Goal: Task Accomplishment & Management: Manage account settings

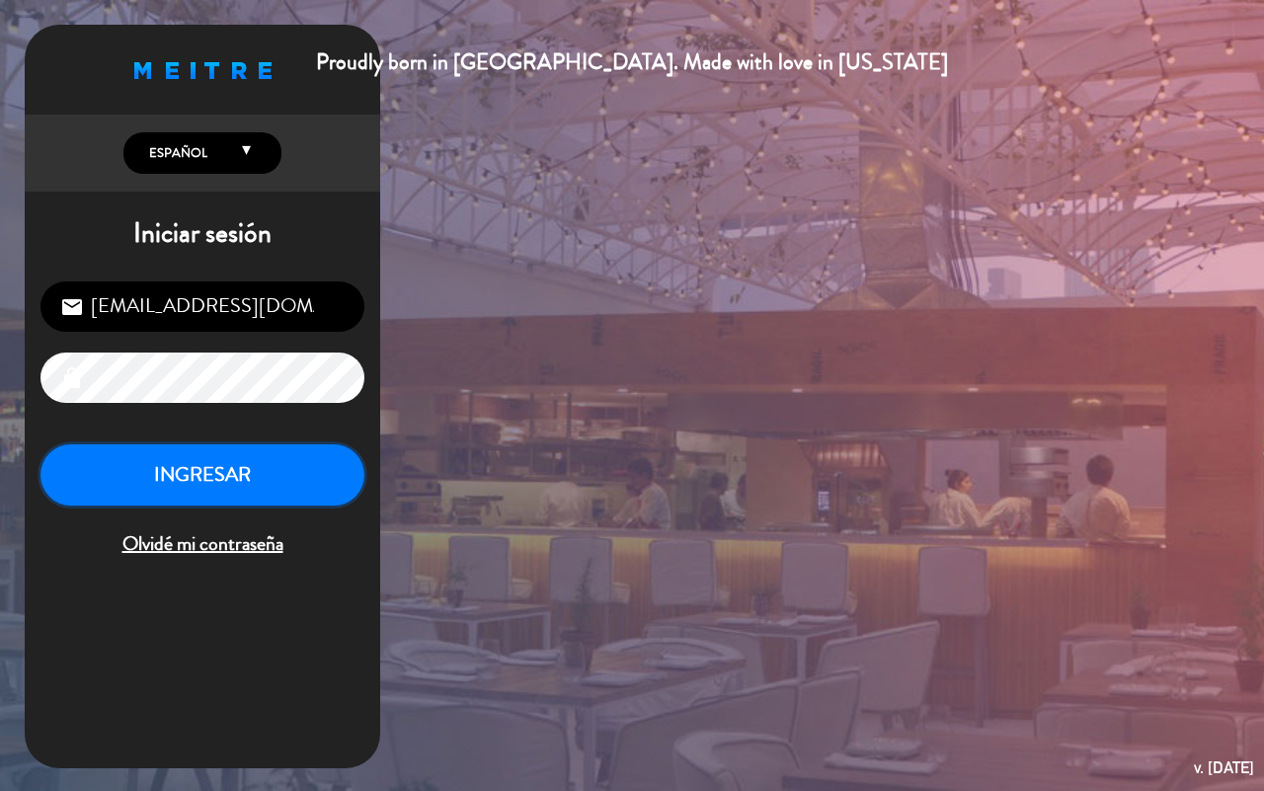
click at [263, 455] on button "INGRESAR" at bounding box center [203, 476] width 324 height 62
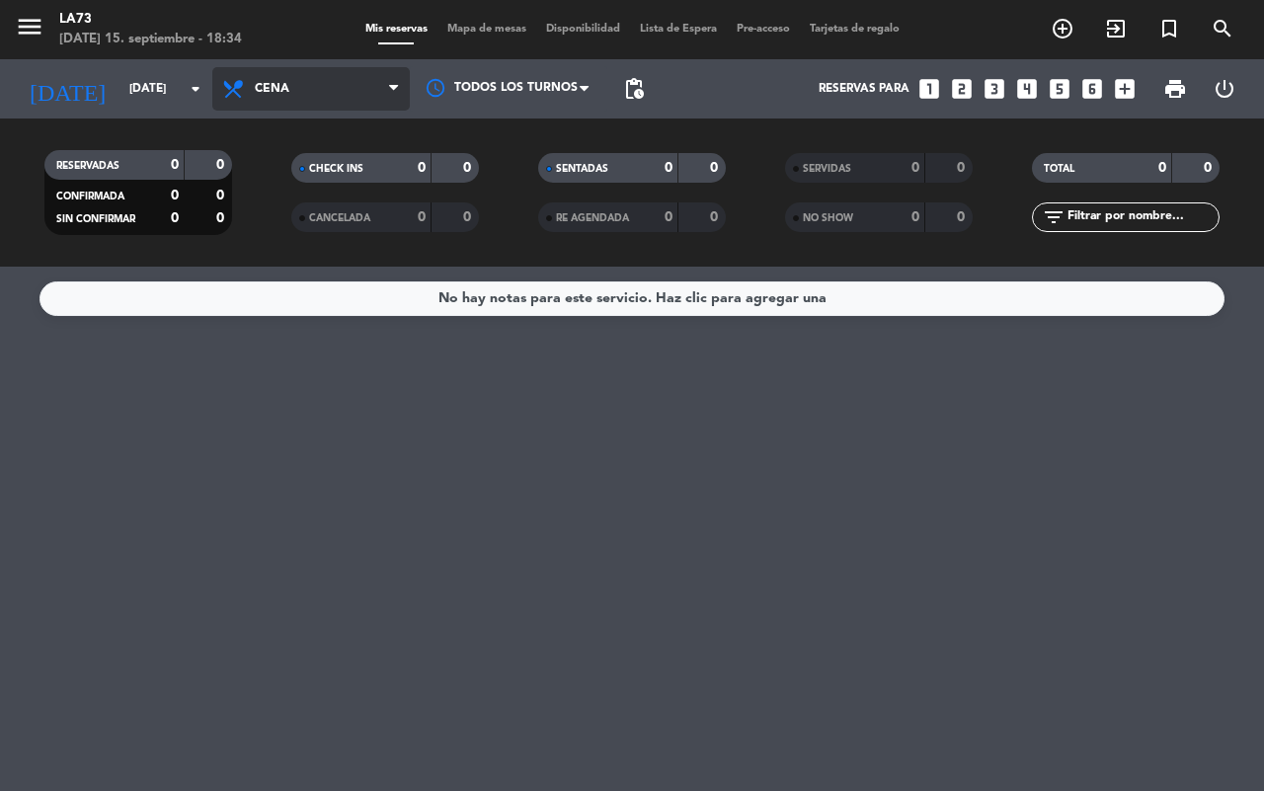
click at [392, 90] on icon at bounding box center [393, 89] width 9 height 16
click at [285, 217] on div "menu LA73 [DATE] 15. septiembre - 18:34 Mis reservas Mapa de mesas Disponibilid…" at bounding box center [632, 133] width 1264 height 267
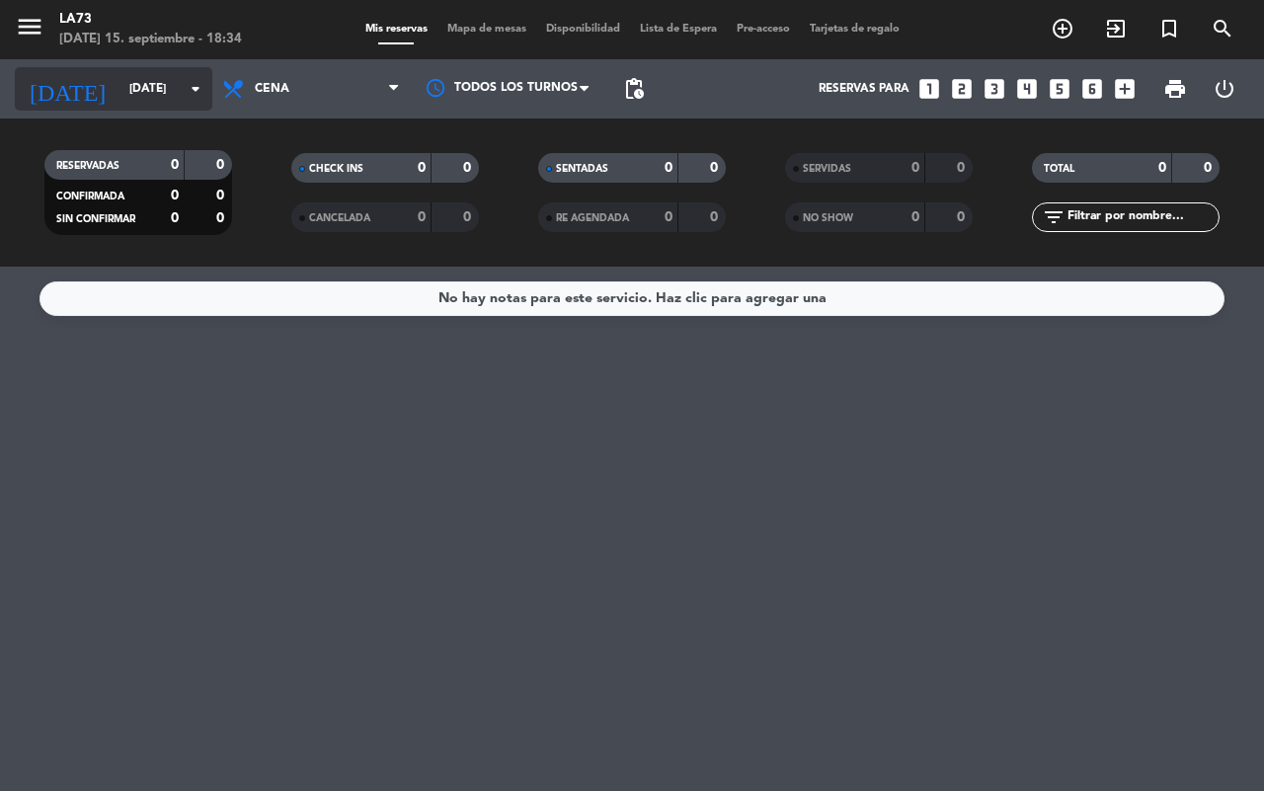
click at [189, 85] on icon "arrow_drop_down" at bounding box center [196, 89] width 24 height 24
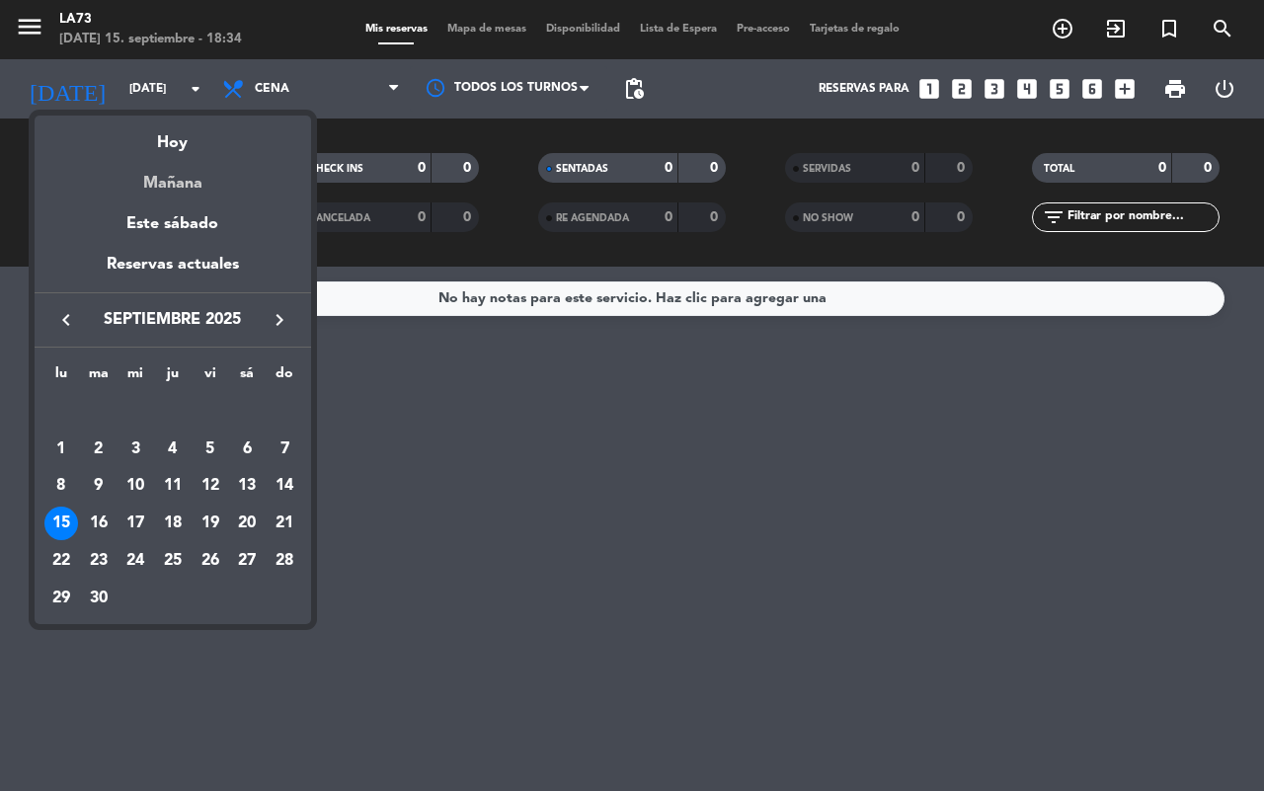
click at [175, 176] on div "Mañana" at bounding box center [173, 176] width 277 height 41
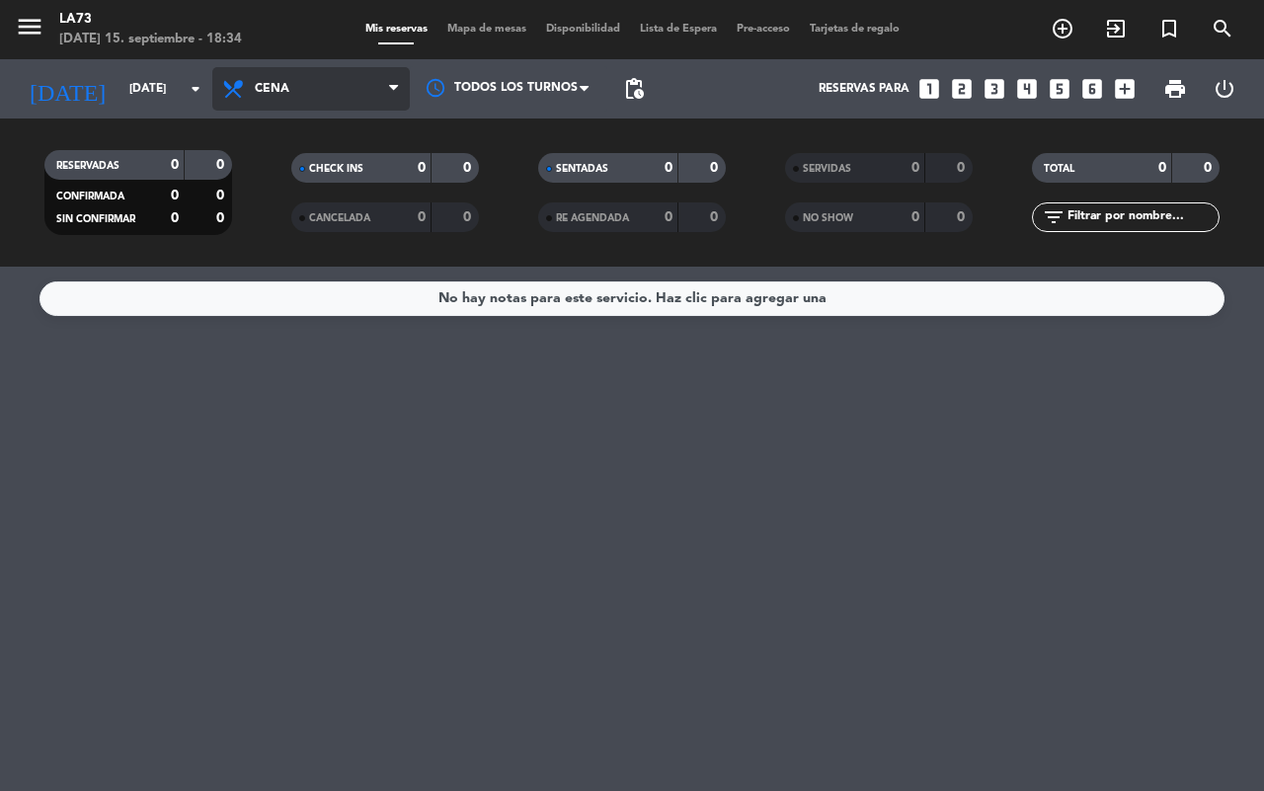
click at [397, 80] on span at bounding box center [399, 89] width 20 height 19
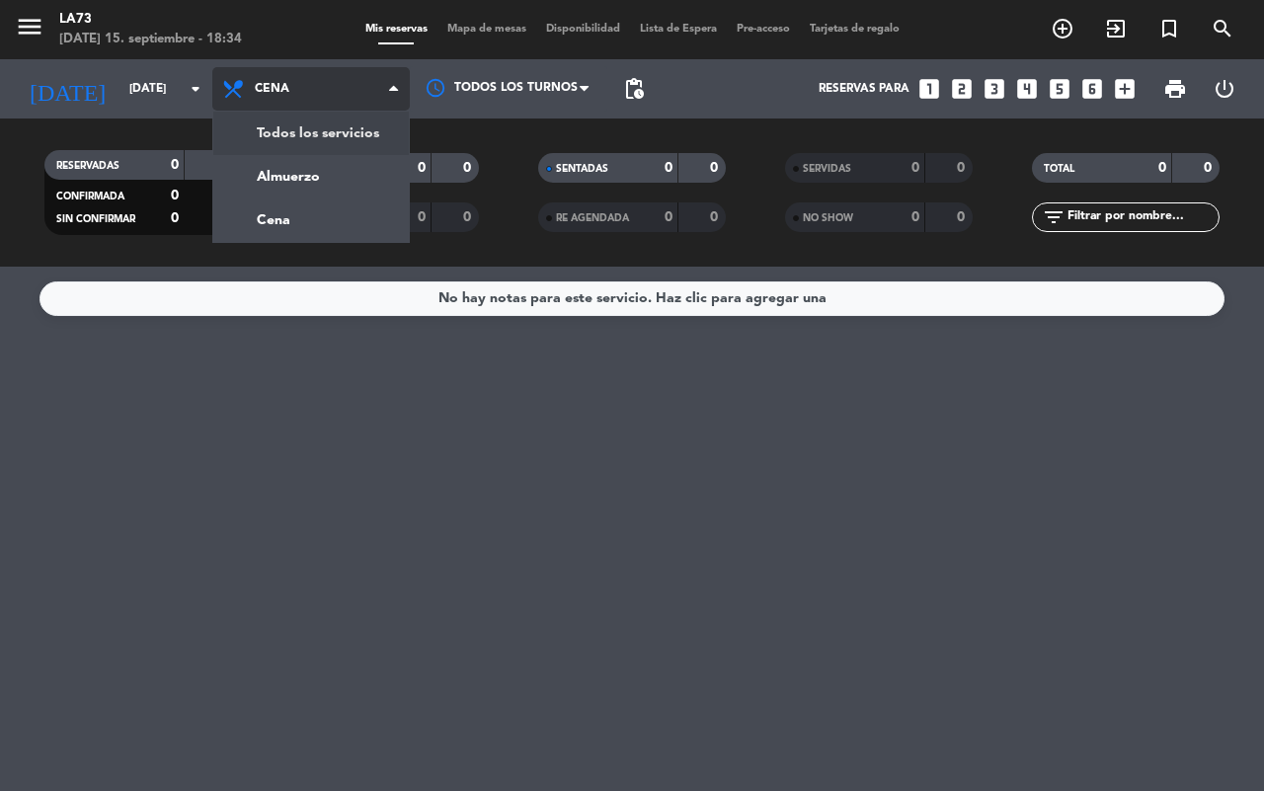
click at [303, 126] on div "menu LA73 [DATE] 15. septiembre - 18:34 Mis reservas Mapa de mesas Disponibilid…" at bounding box center [632, 133] width 1264 height 267
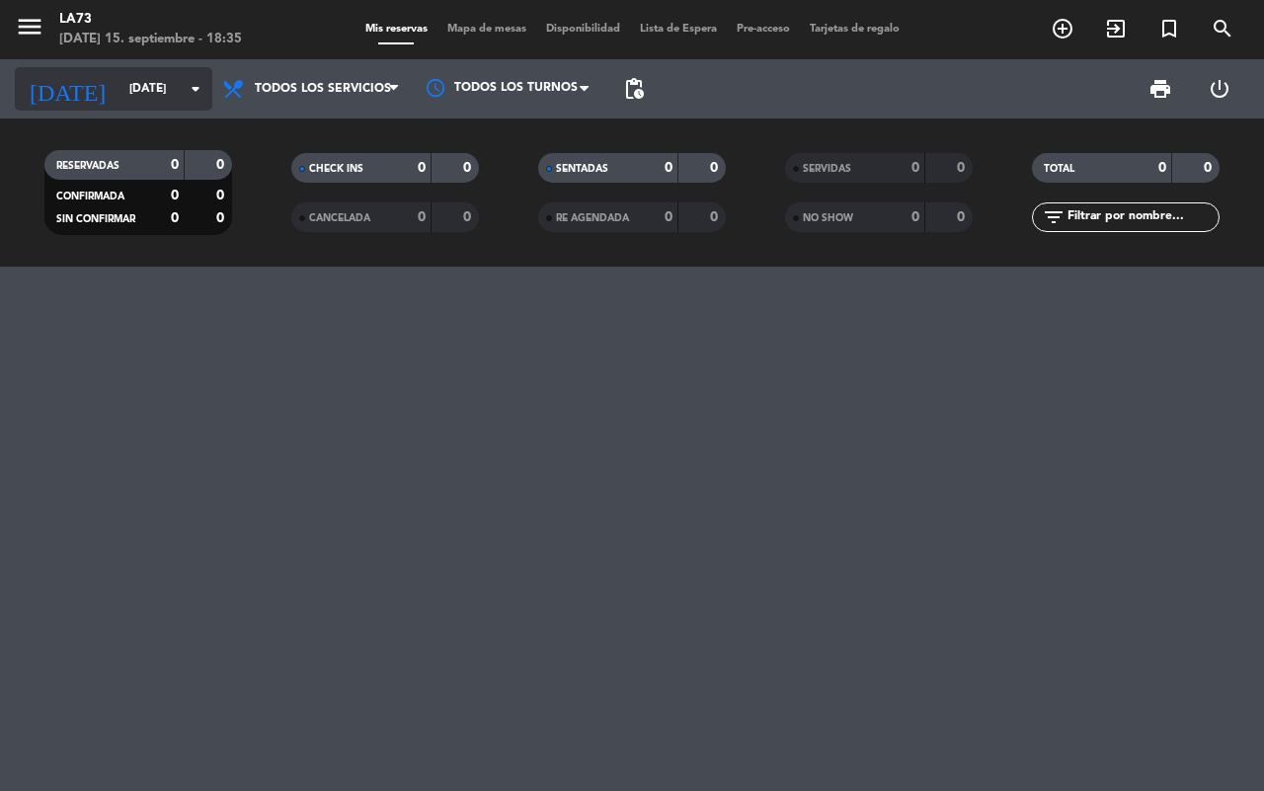
click at [198, 87] on icon "arrow_drop_down" at bounding box center [196, 89] width 24 height 24
click at [200, 85] on icon "arrow_drop_down" at bounding box center [196, 89] width 24 height 24
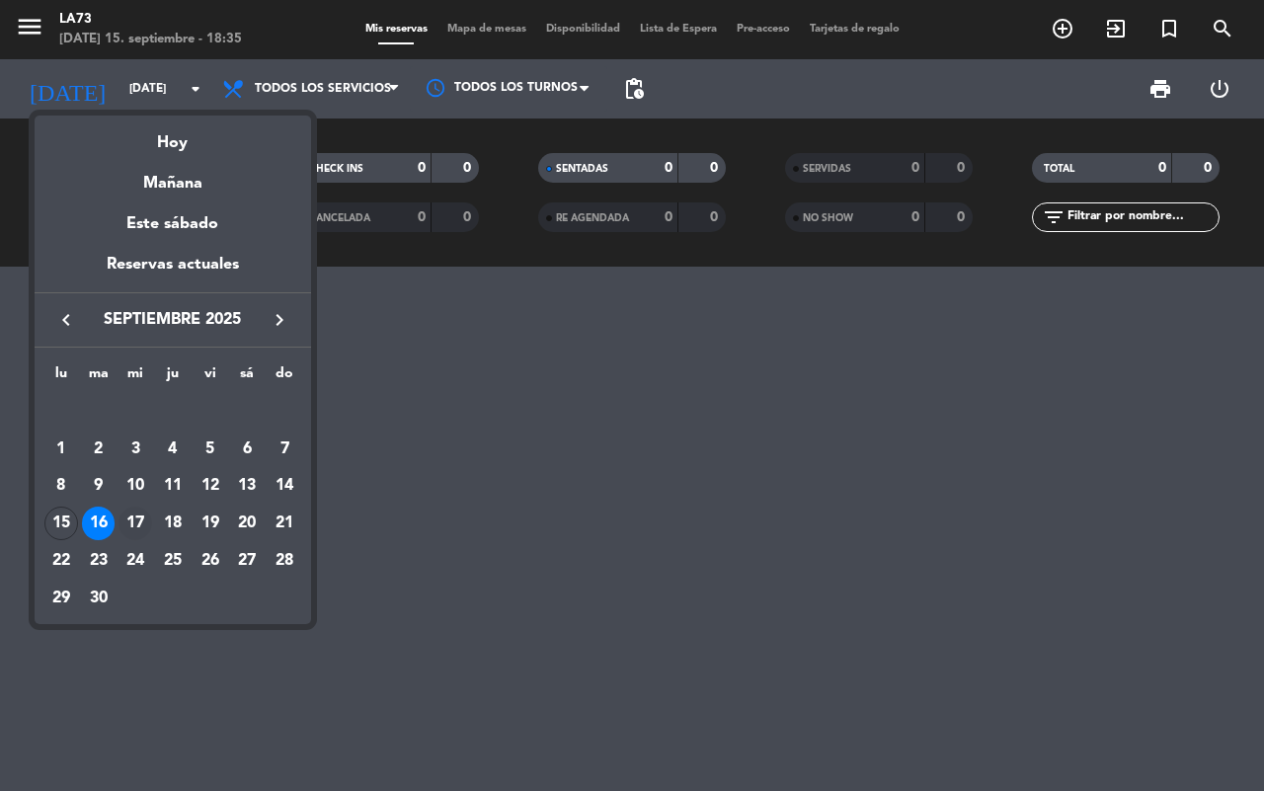
click at [135, 511] on div "17" at bounding box center [136, 524] width 34 height 34
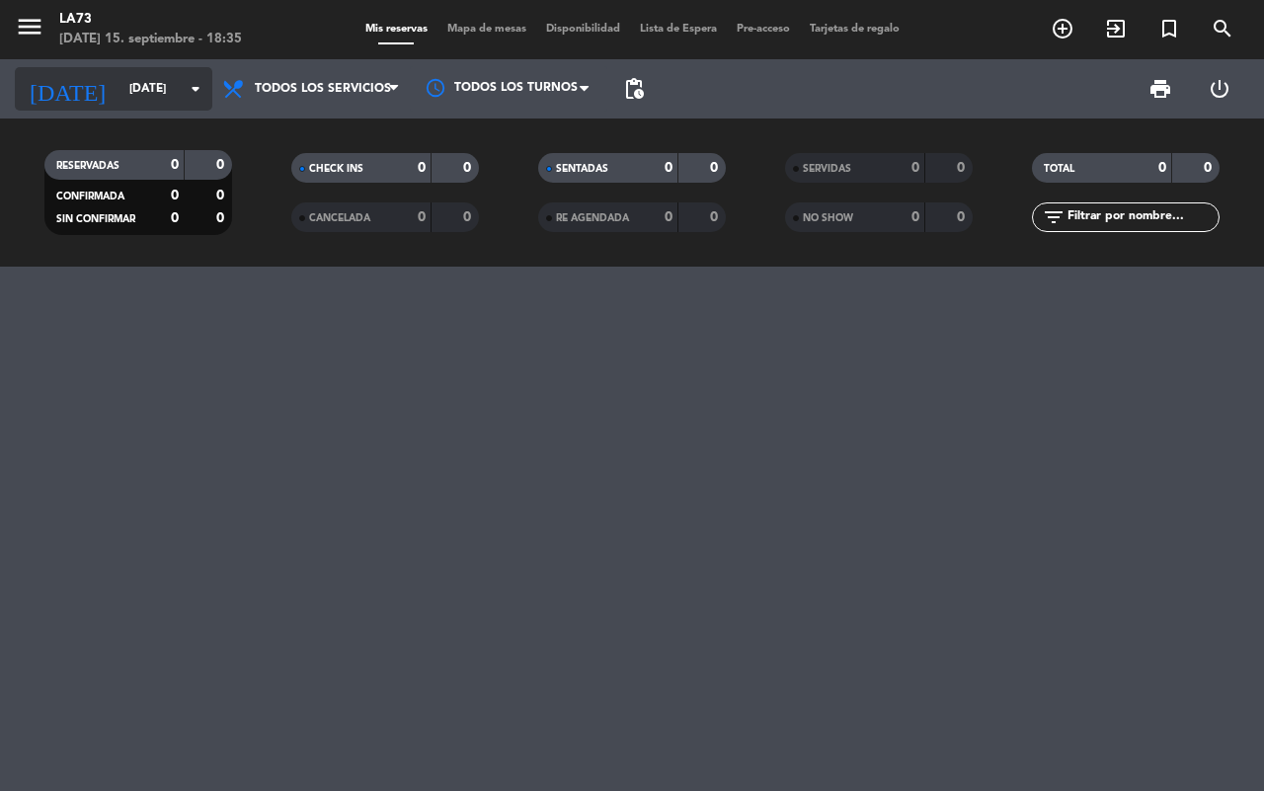
click at [194, 85] on icon "arrow_drop_down" at bounding box center [196, 89] width 24 height 24
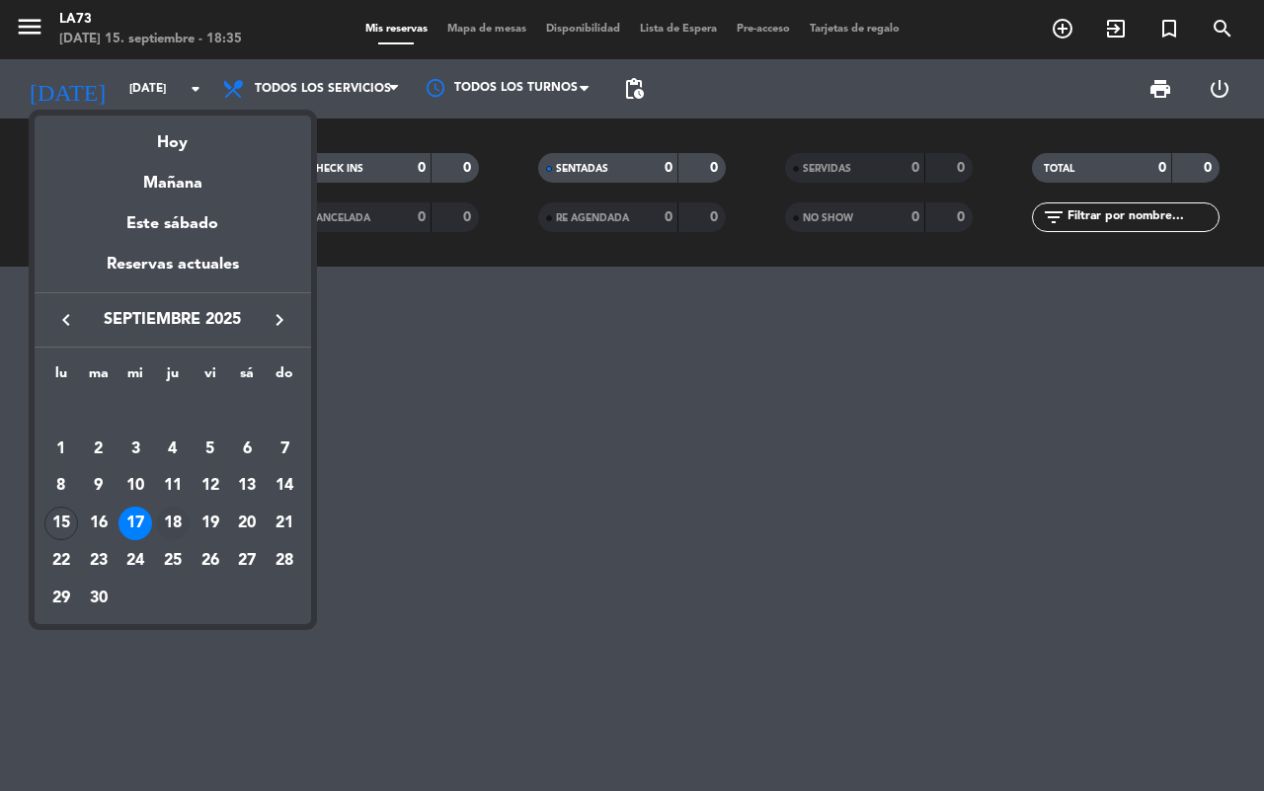
click at [173, 522] on div "18" at bounding box center [173, 524] width 34 height 34
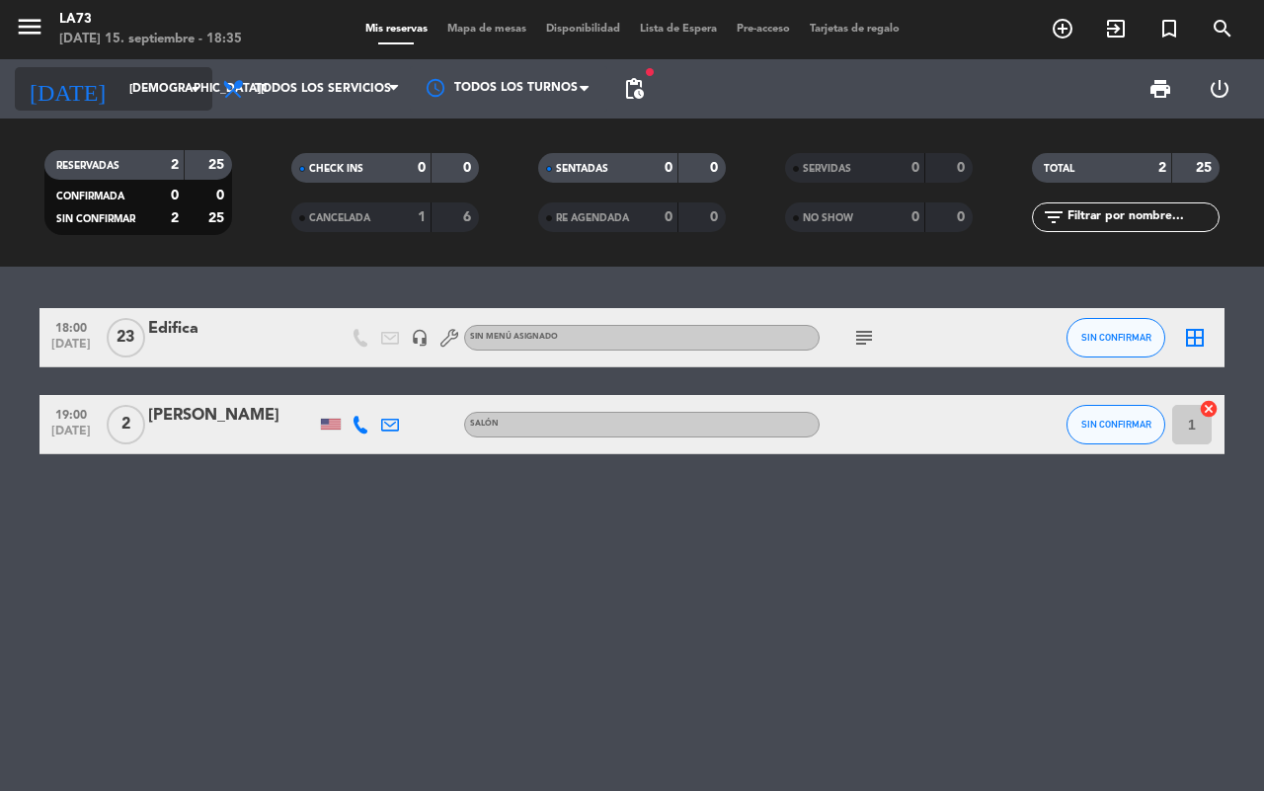
click at [198, 87] on icon "arrow_drop_down" at bounding box center [196, 89] width 24 height 24
click at [191, 84] on icon "arrow_drop_down" at bounding box center [196, 89] width 24 height 24
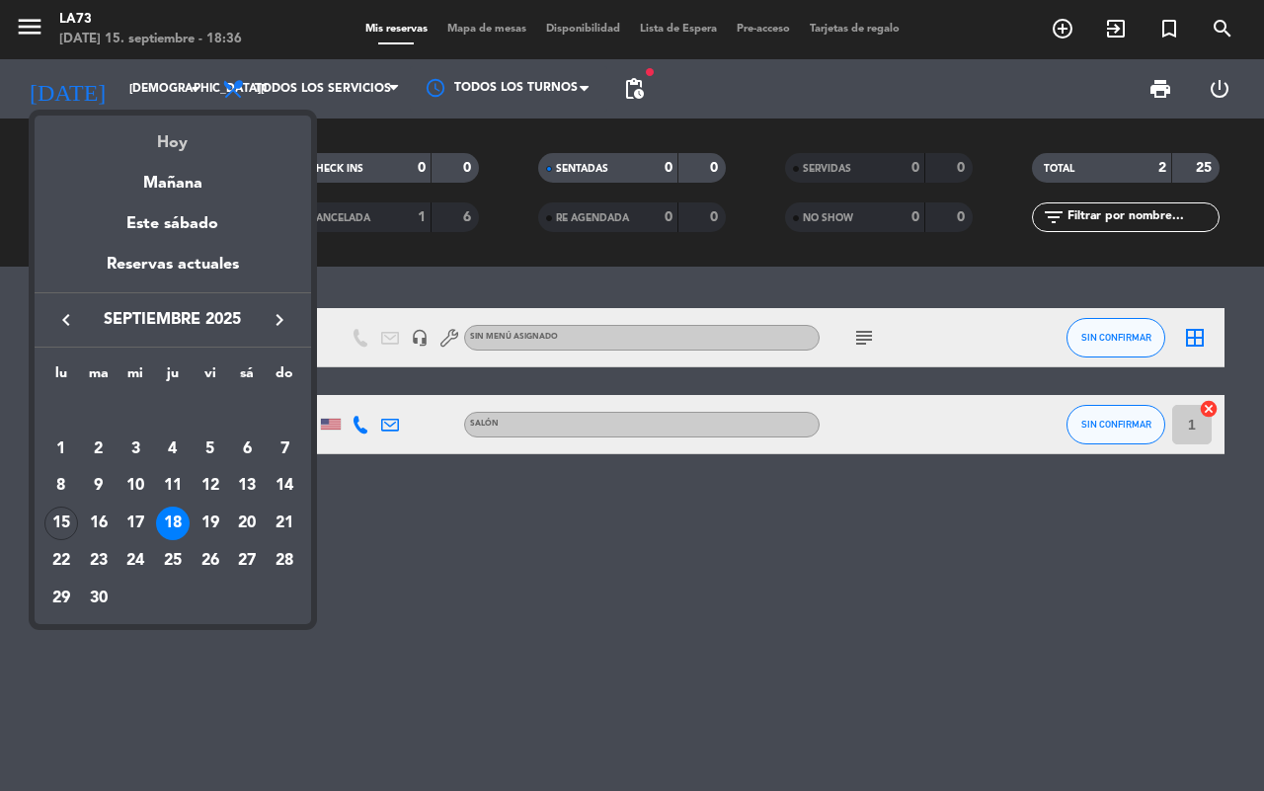
click at [178, 141] on div "Hoy" at bounding box center [173, 136] width 277 height 41
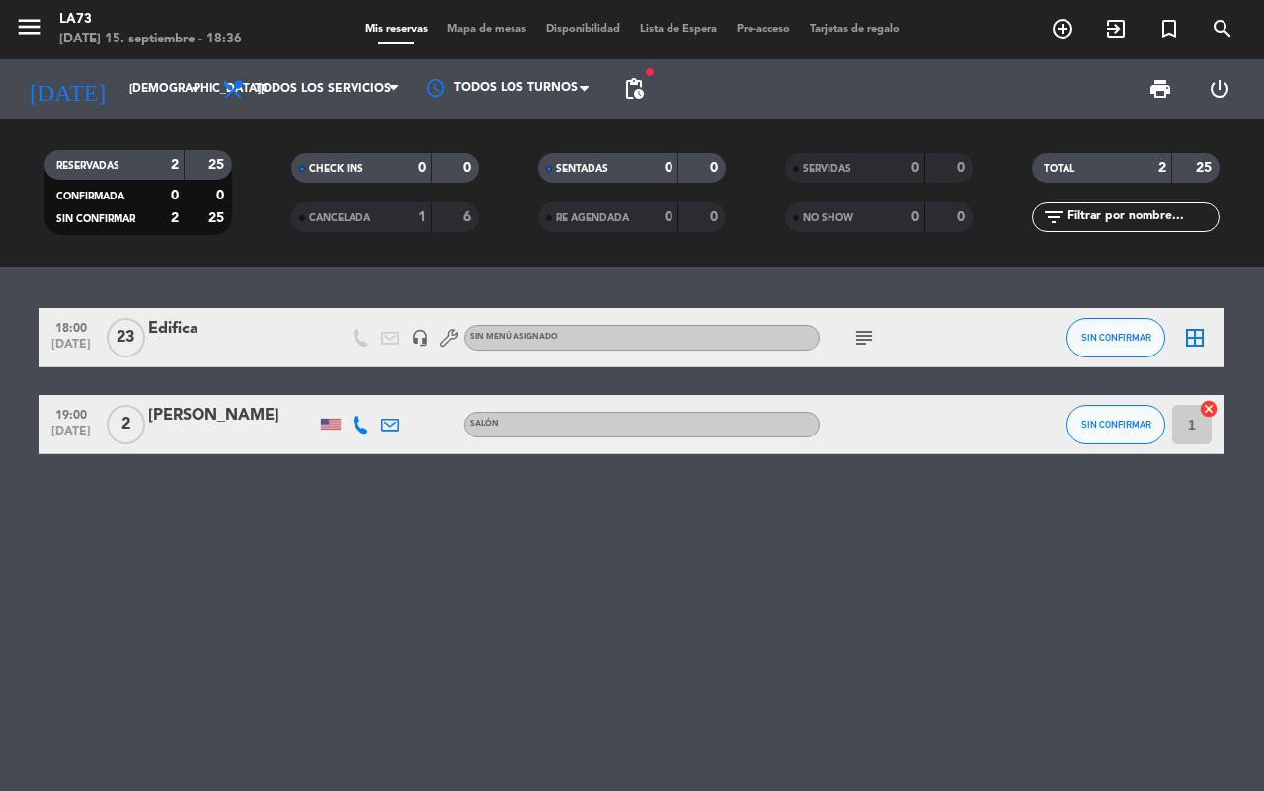
type input "[DATE]"
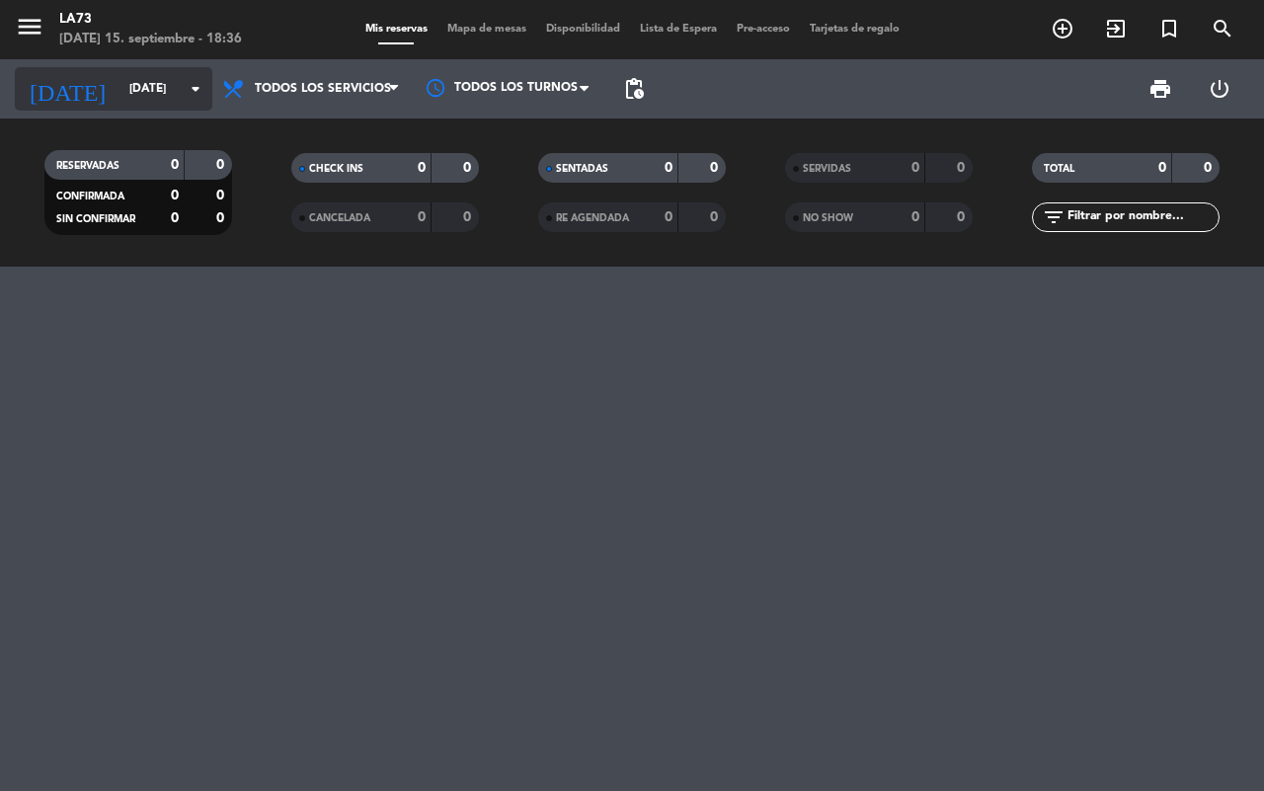
click at [191, 91] on icon "arrow_drop_down" at bounding box center [196, 89] width 24 height 24
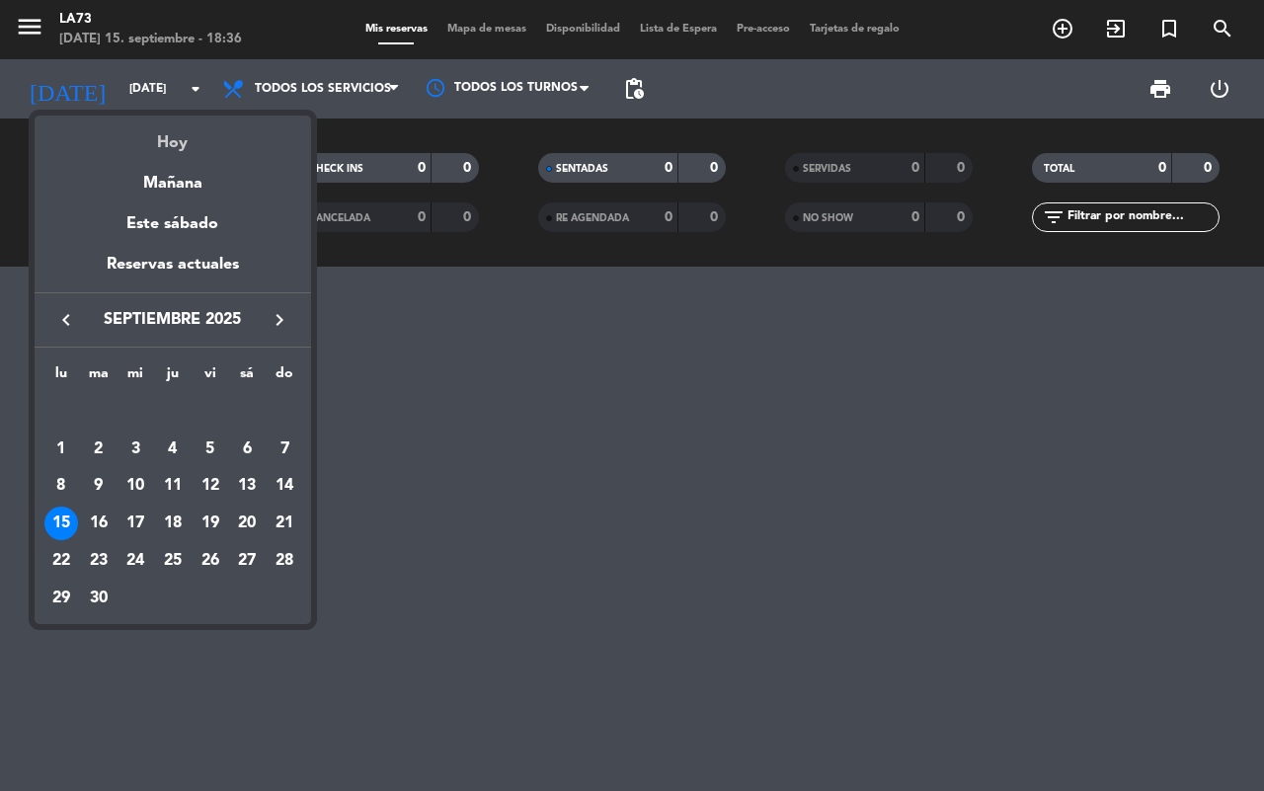
click at [191, 139] on div "Hoy" at bounding box center [173, 136] width 277 height 41
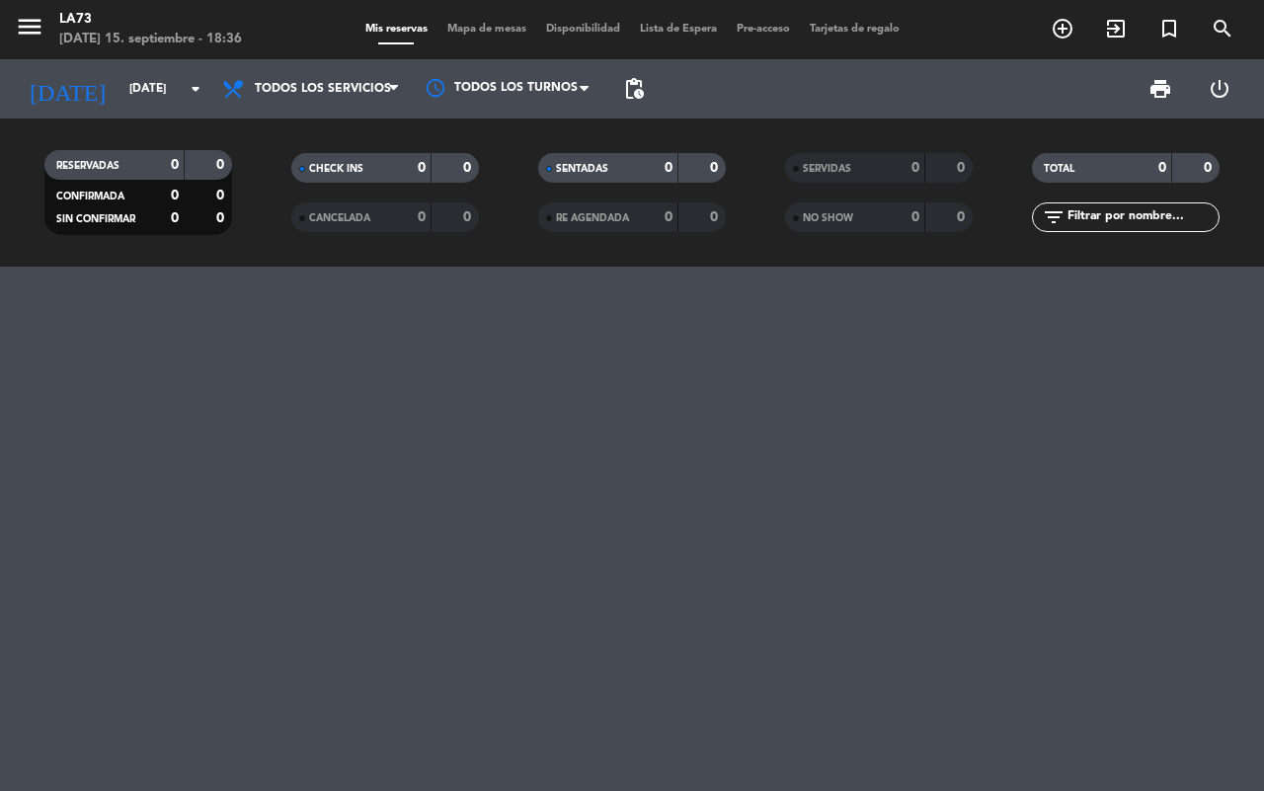
click at [191, 139] on div "RESERVADAS 0 0 CONFIRMADA 0 0 SIN CONFIRMAR 0 0" at bounding box center [138, 192] width 247 height 109
click at [489, 26] on span "Mapa de mesas" at bounding box center [487, 29] width 99 height 11
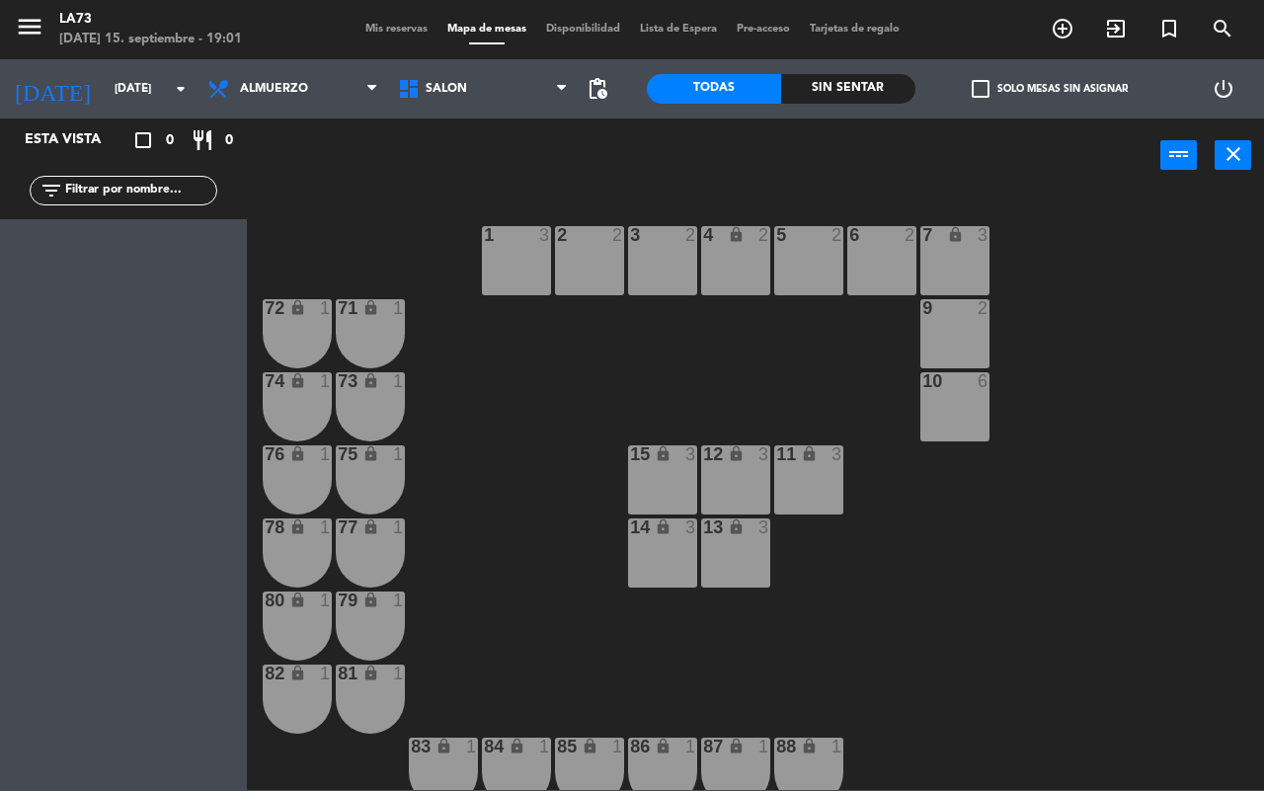
click at [595, 21] on div "Mis reservas Mapa de mesas Disponibilidad Lista de Espera Pre-acceso Tarjetas d…" at bounding box center [633, 30] width 554 height 18
click at [595, 32] on span "Disponibilidad" at bounding box center [583, 29] width 94 height 11
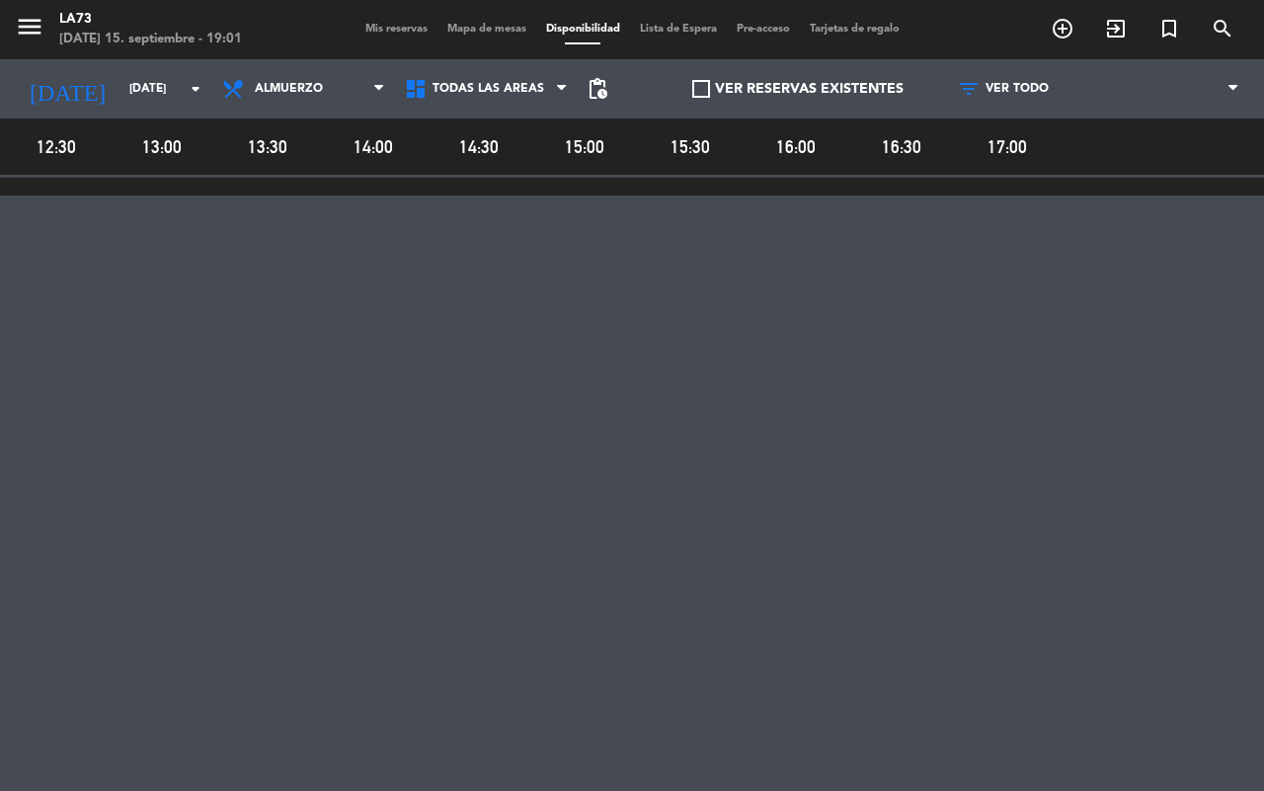
click at [391, 26] on span "Mis reservas" at bounding box center [397, 29] width 82 height 11
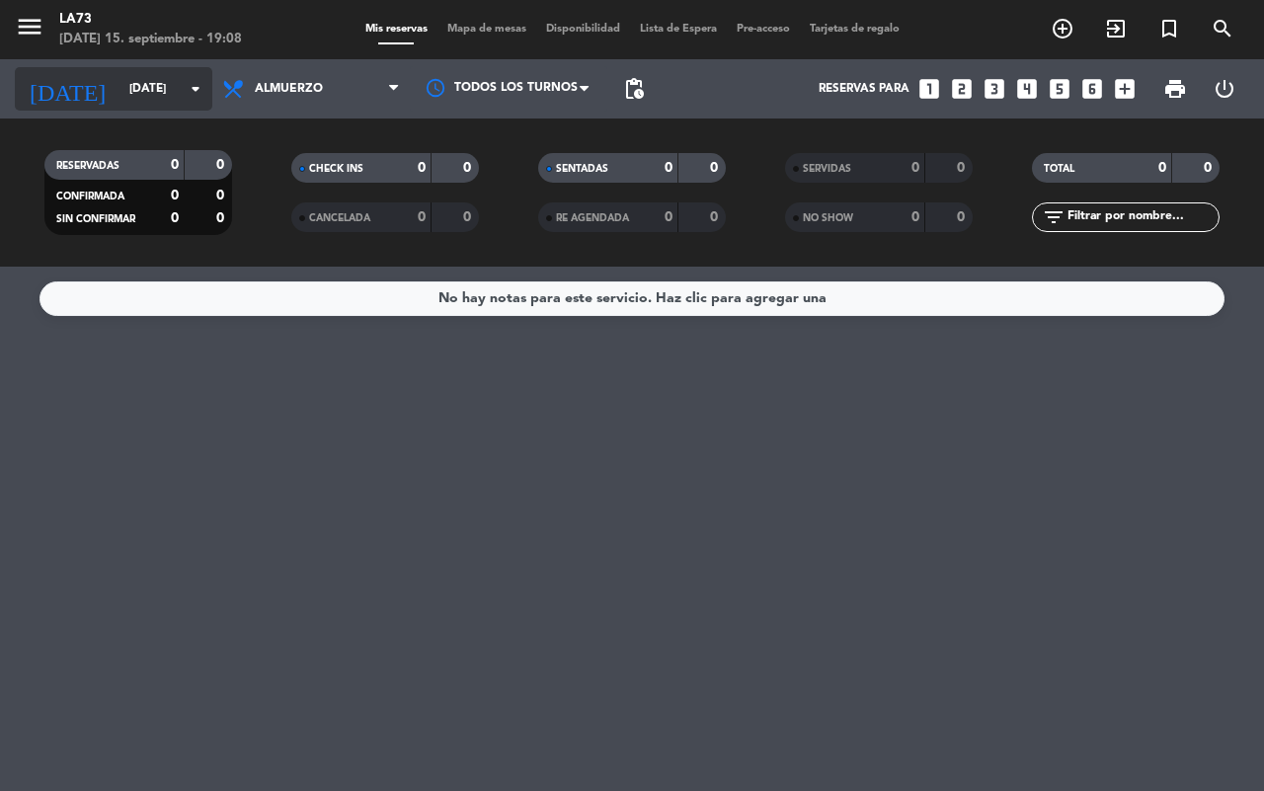
click at [120, 82] on input "[DATE]" at bounding box center [198, 89] width 157 height 34
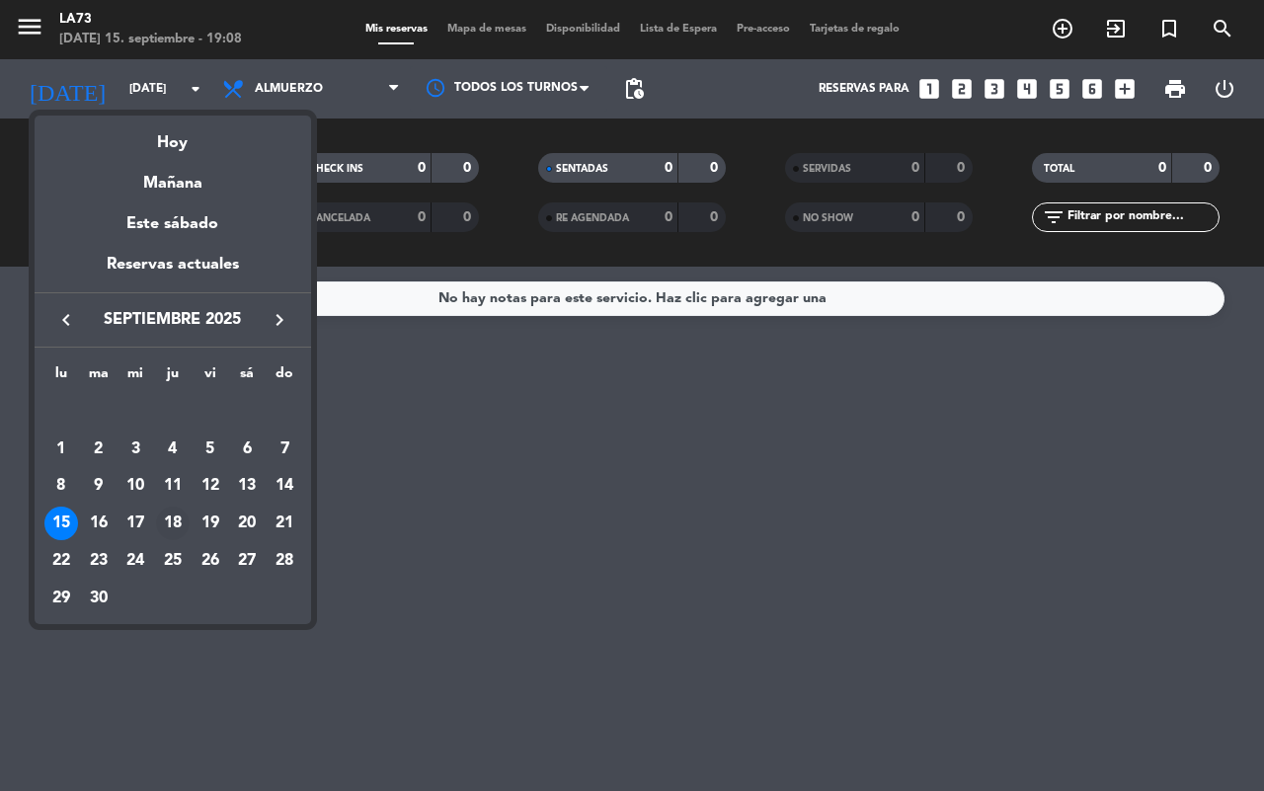
click at [173, 529] on div "18" at bounding box center [173, 524] width 34 height 34
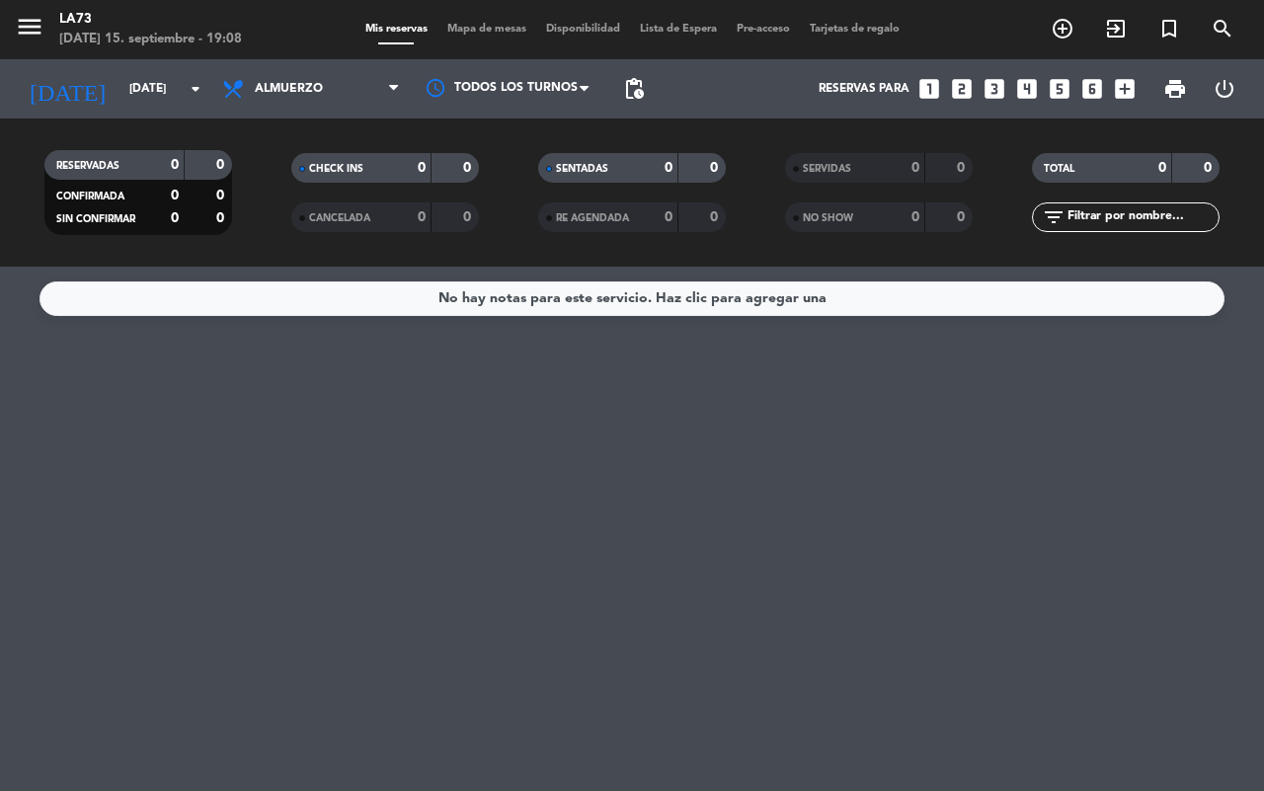
type input "[DEMOGRAPHIC_DATA][DATE]"
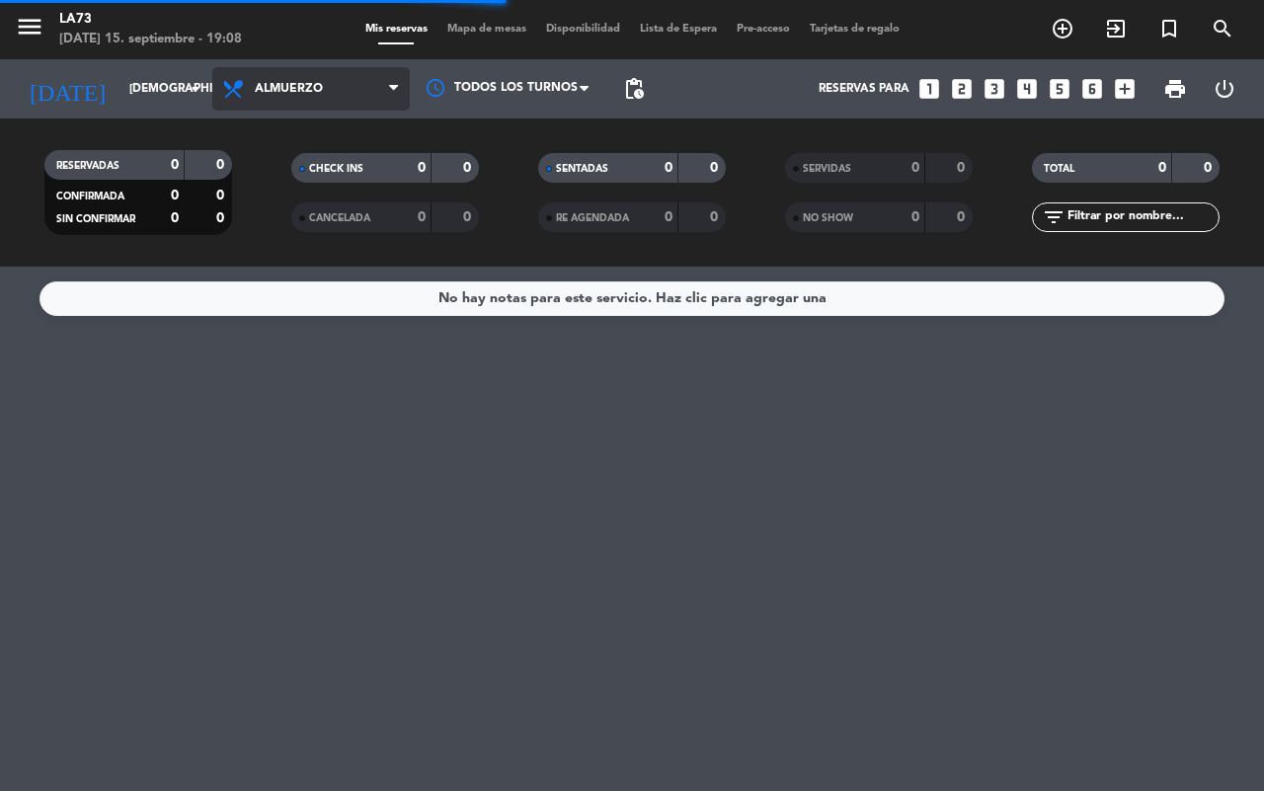
click at [316, 87] on span "Almuerzo" at bounding box center [289, 89] width 68 height 14
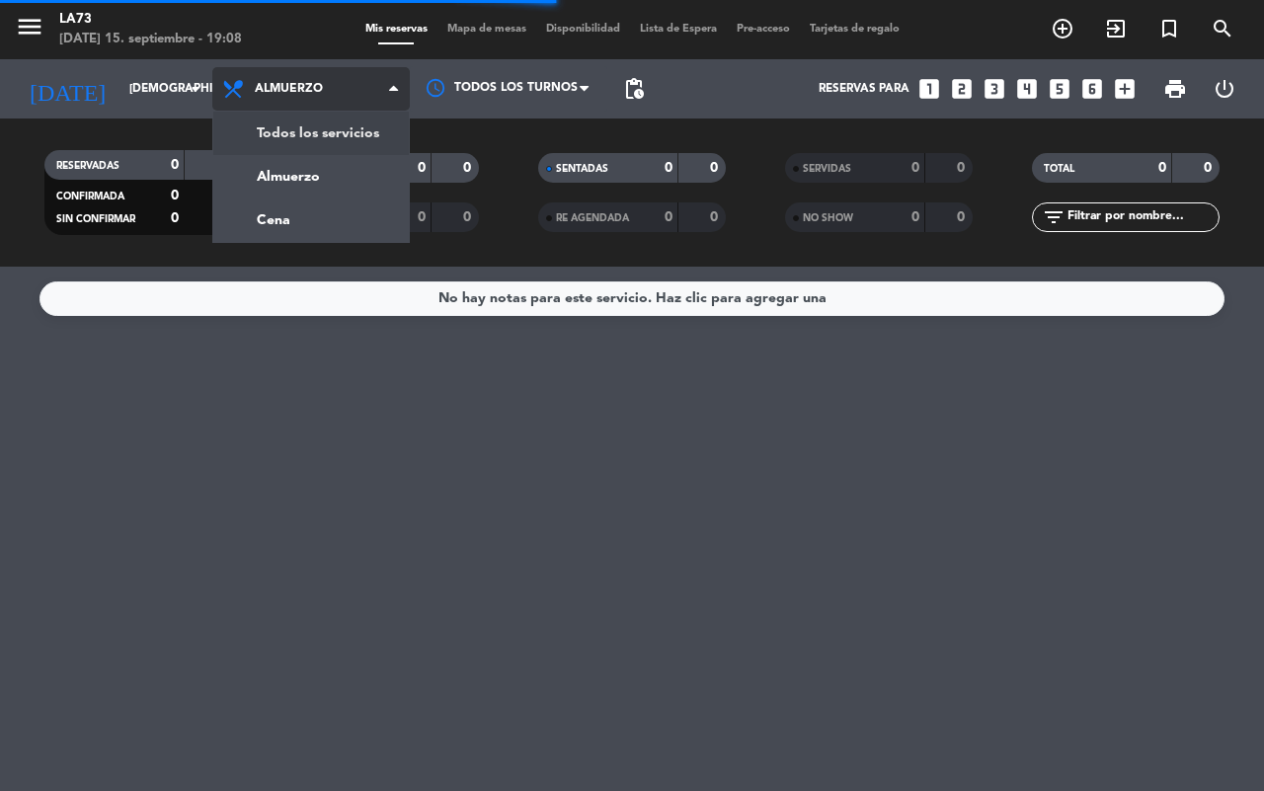
click at [316, 140] on div "menu LA73 [DATE] 15. septiembre - 19:08 Mis reservas Mapa de mesas Disponibilid…" at bounding box center [632, 133] width 1264 height 267
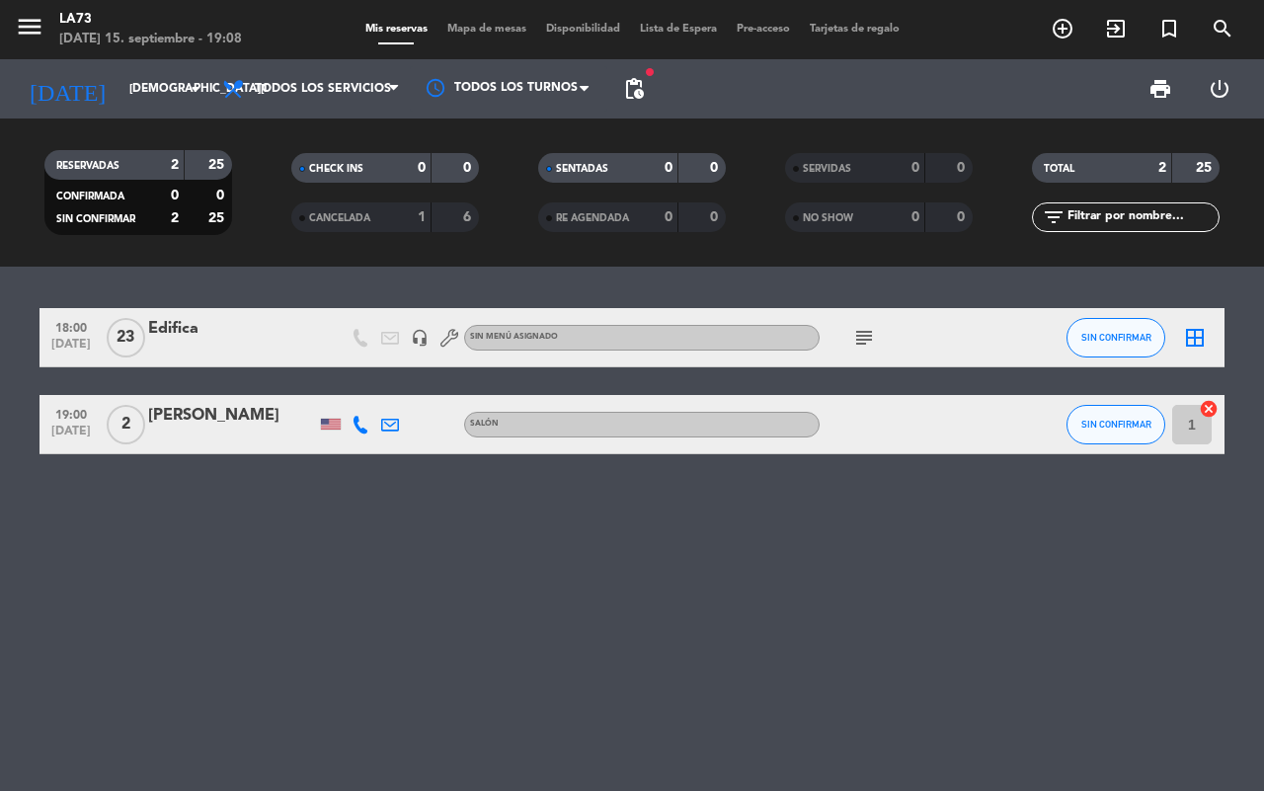
click at [209, 346] on div at bounding box center [232, 351] width 168 height 16
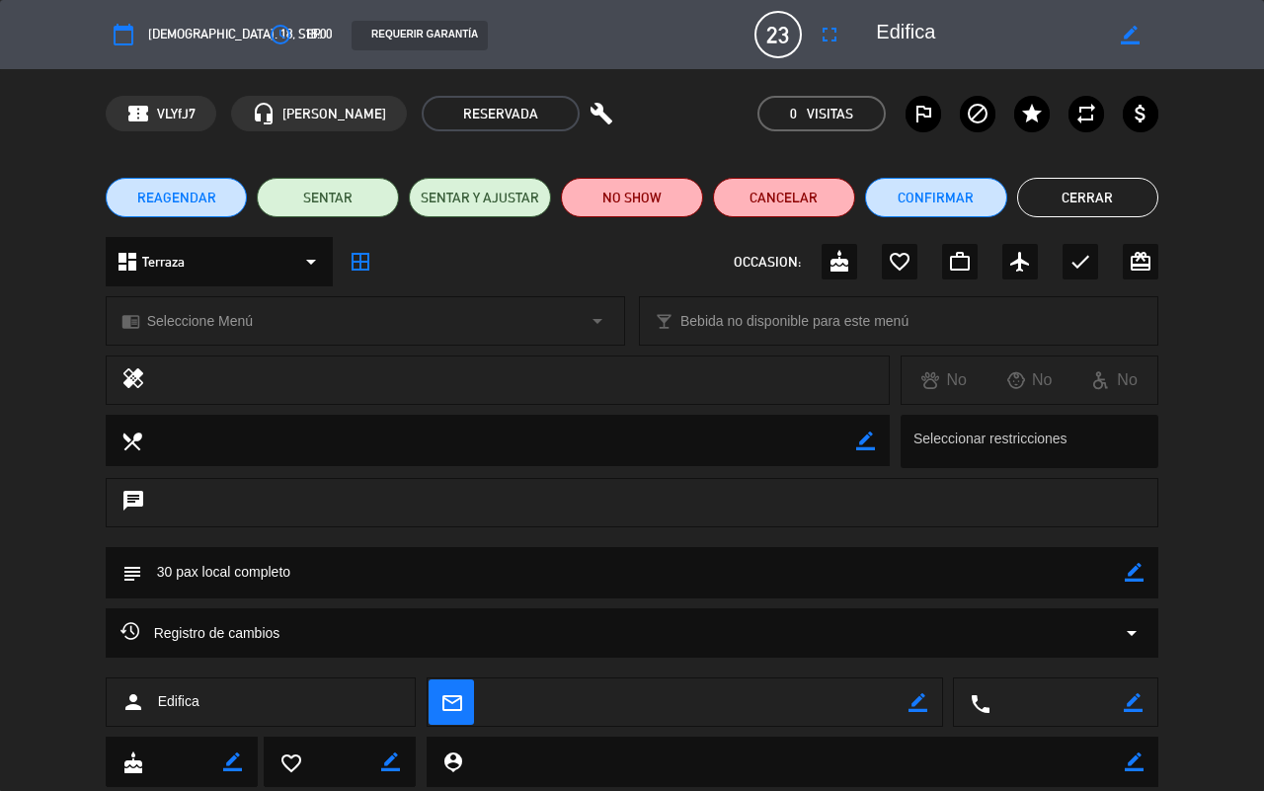
click at [1049, 183] on button "Cerrar" at bounding box center [1088, 198] width 142 height 40
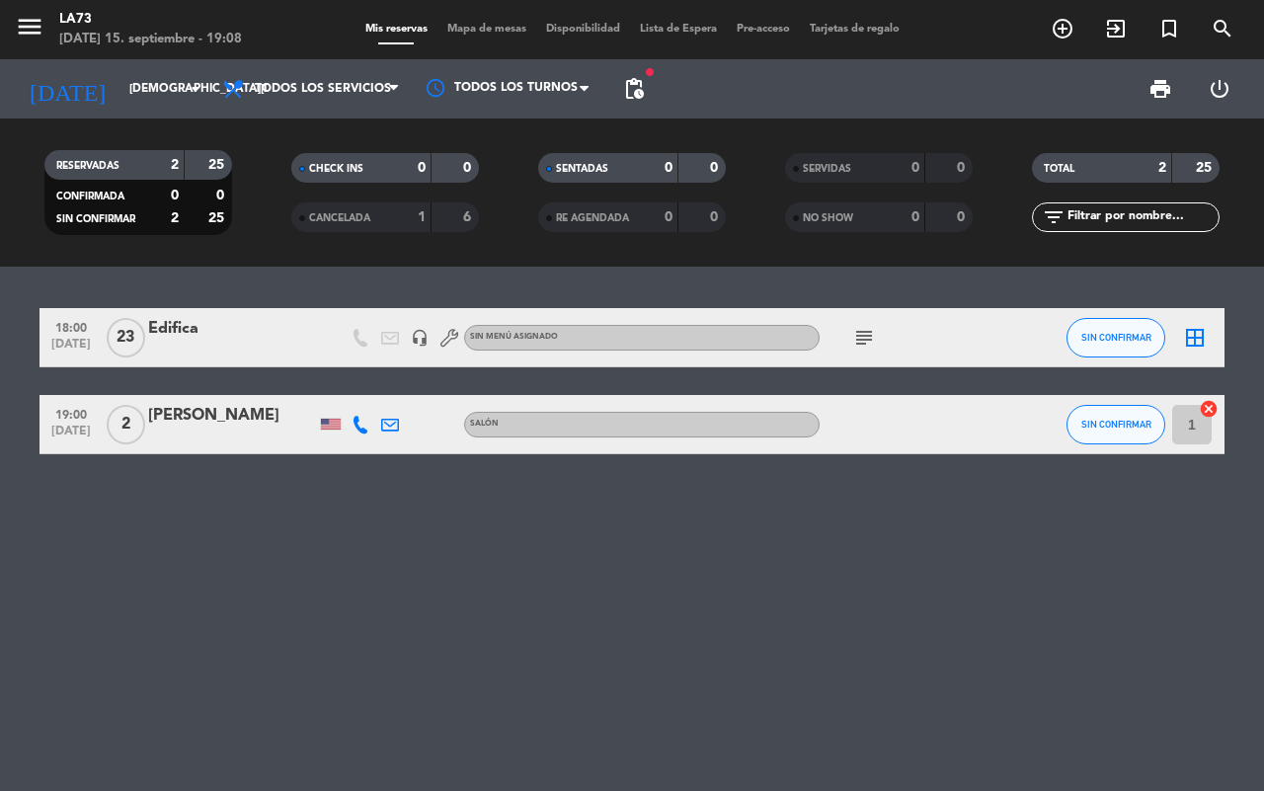
click at [856, 337] on icon "subject" at bounding box center [865, 338] width 24 height 24
click at [767, 527] on div "18:00 [DATE] Edifica headset_mic Sin menú asignado subject 30 pax local complet…" at bounding box center [632, 529] width 1264 height 525
click at [645, 80] on span "pending_actions" at bounding box center [634, 89] width 24 height 24
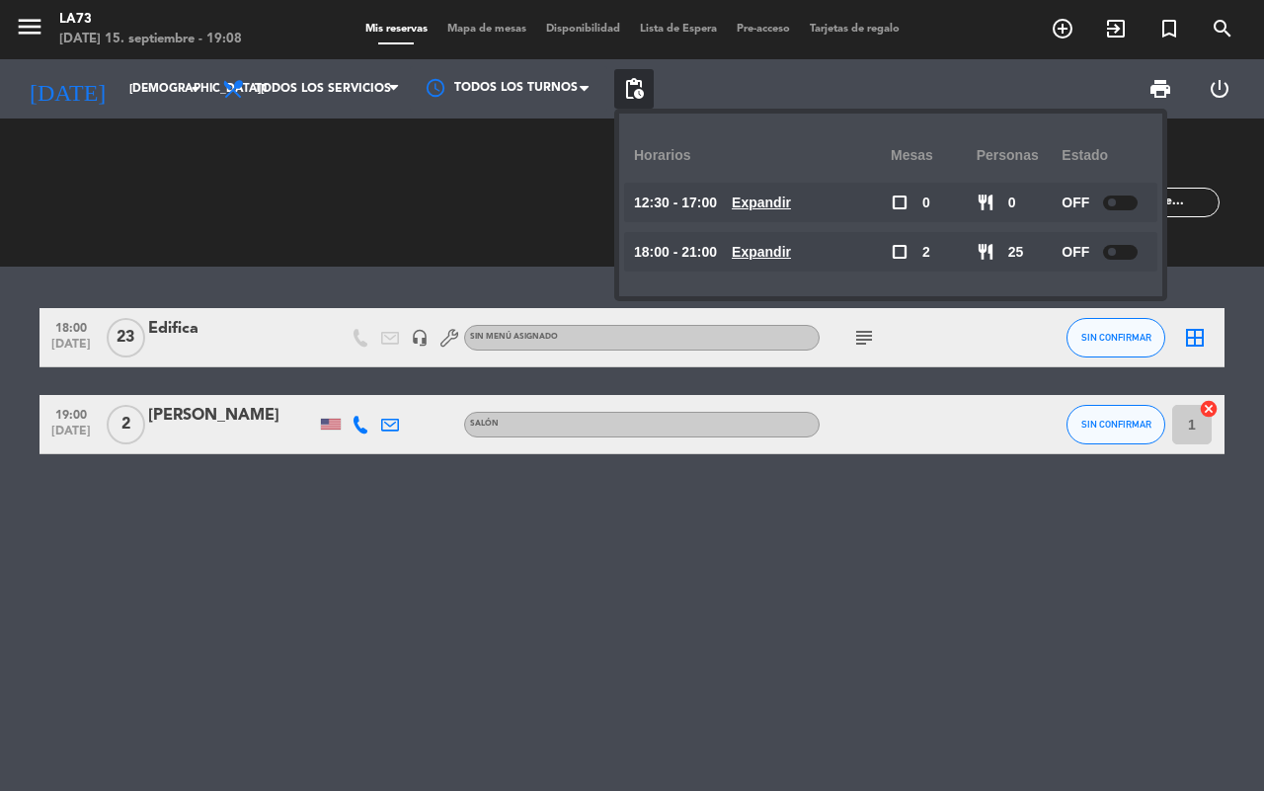
click at [817, 635] on div "18:00 [DATE] Edifica headset_mic Sin menú asignado subject SIN CONFIRMAR border…" at bounding box center [632, 529] width 1264 height 525
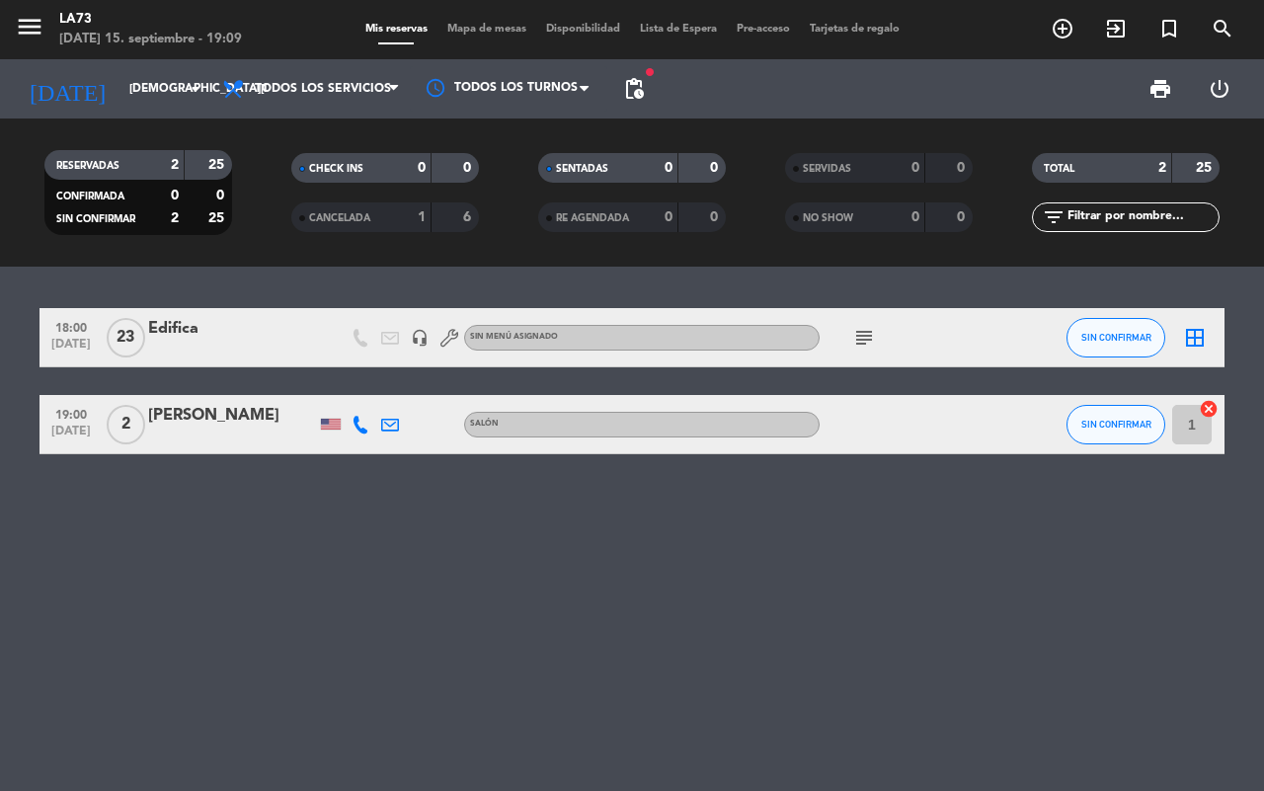
click at [209, 443] on div at bounding box center [232, 438] width 168 height 16
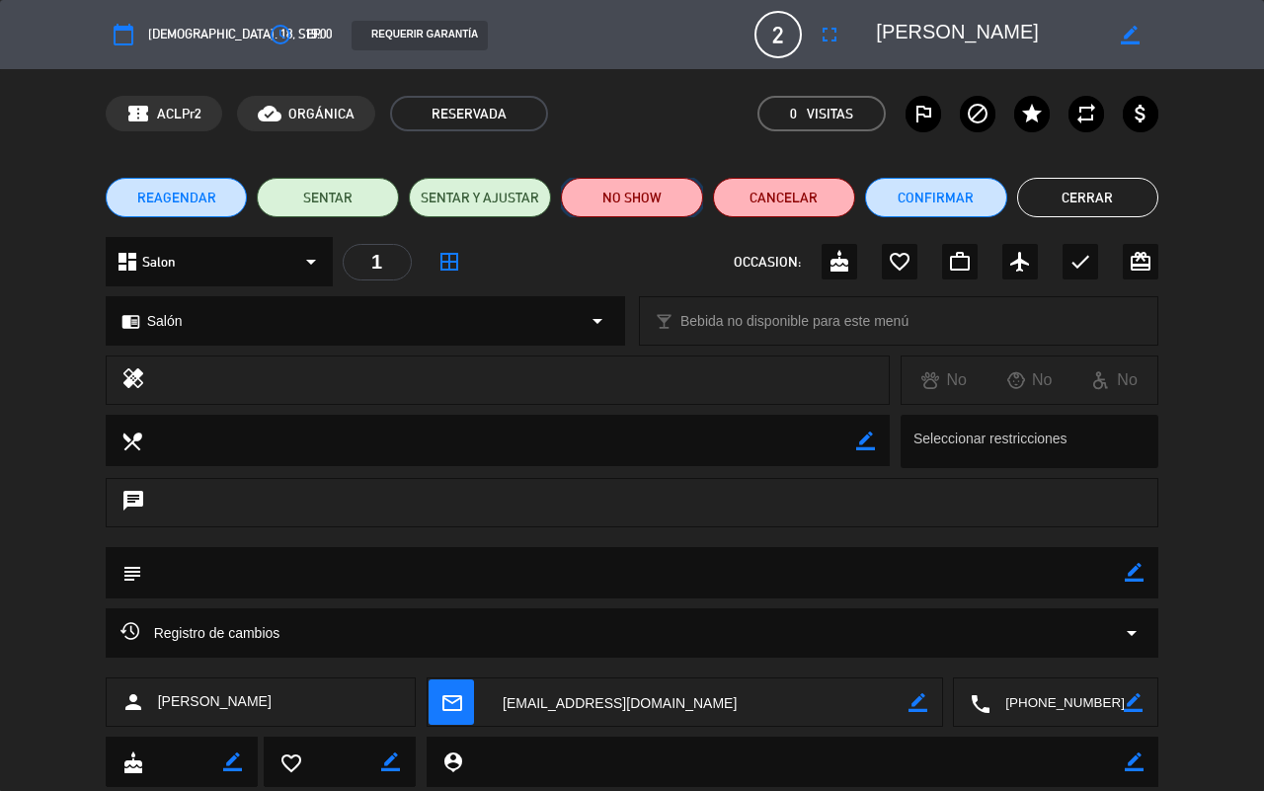
click at [619, 203] on button "NO SHOW" at bounding box center [632, 198] width 142 height 40
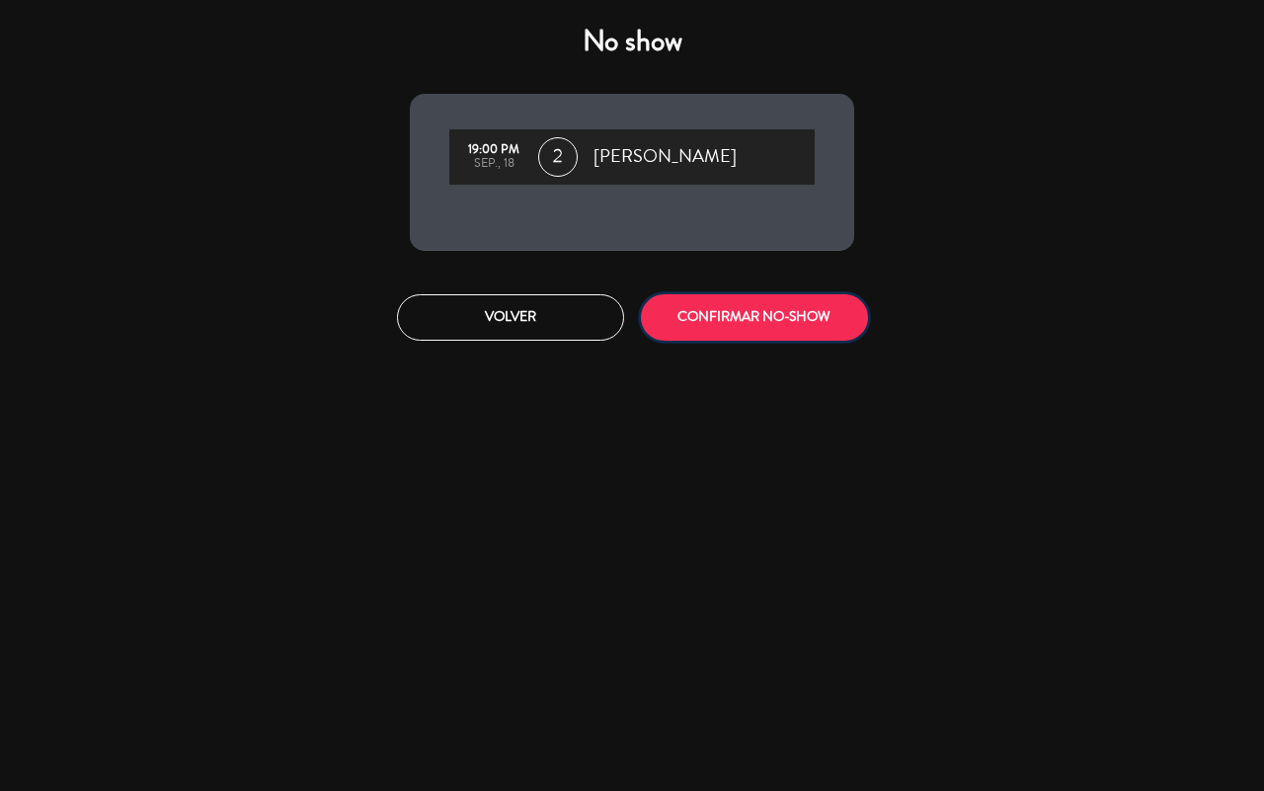
click at [737, 323] on button "CONFIRMAR NO-SHOW" at bounding box center [754, 317] width 227 height 46
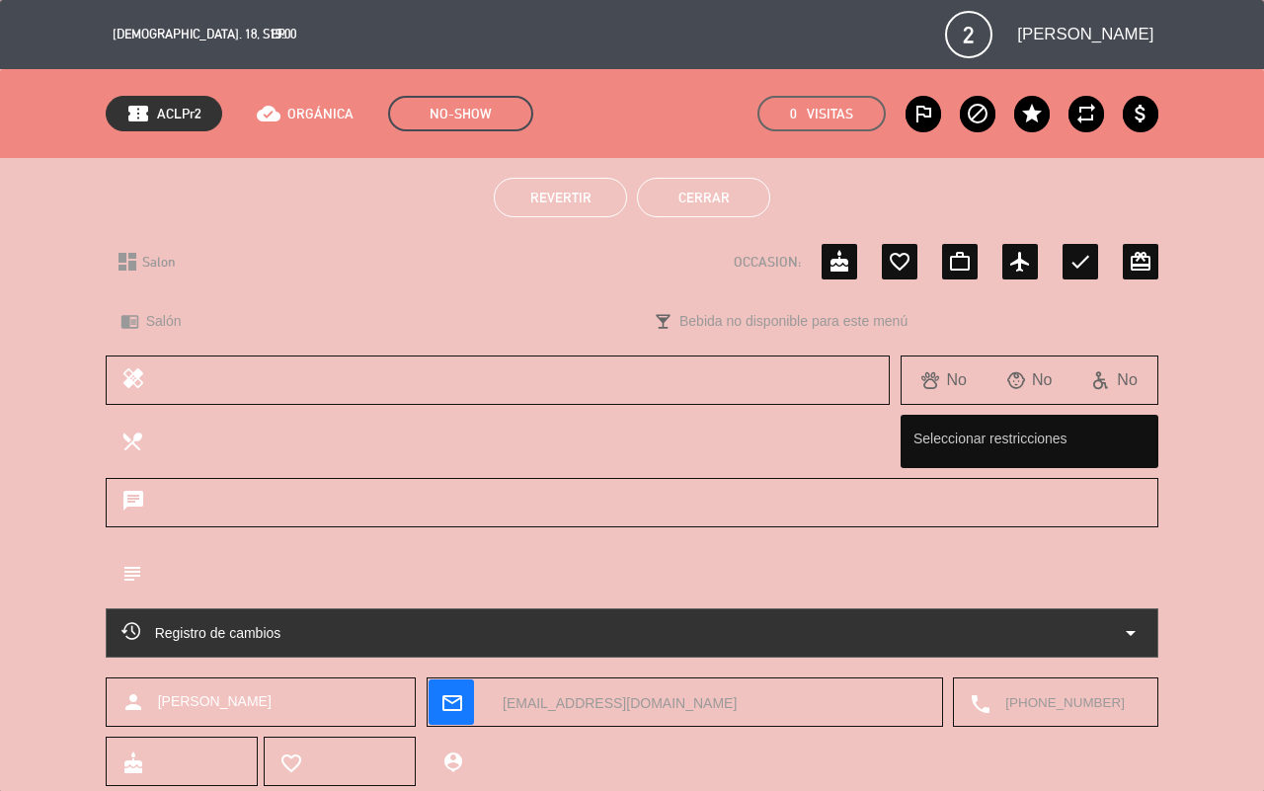
click at [721, 204] on button "Cerrar" at bounding box center [703, 198] width 133 height 40
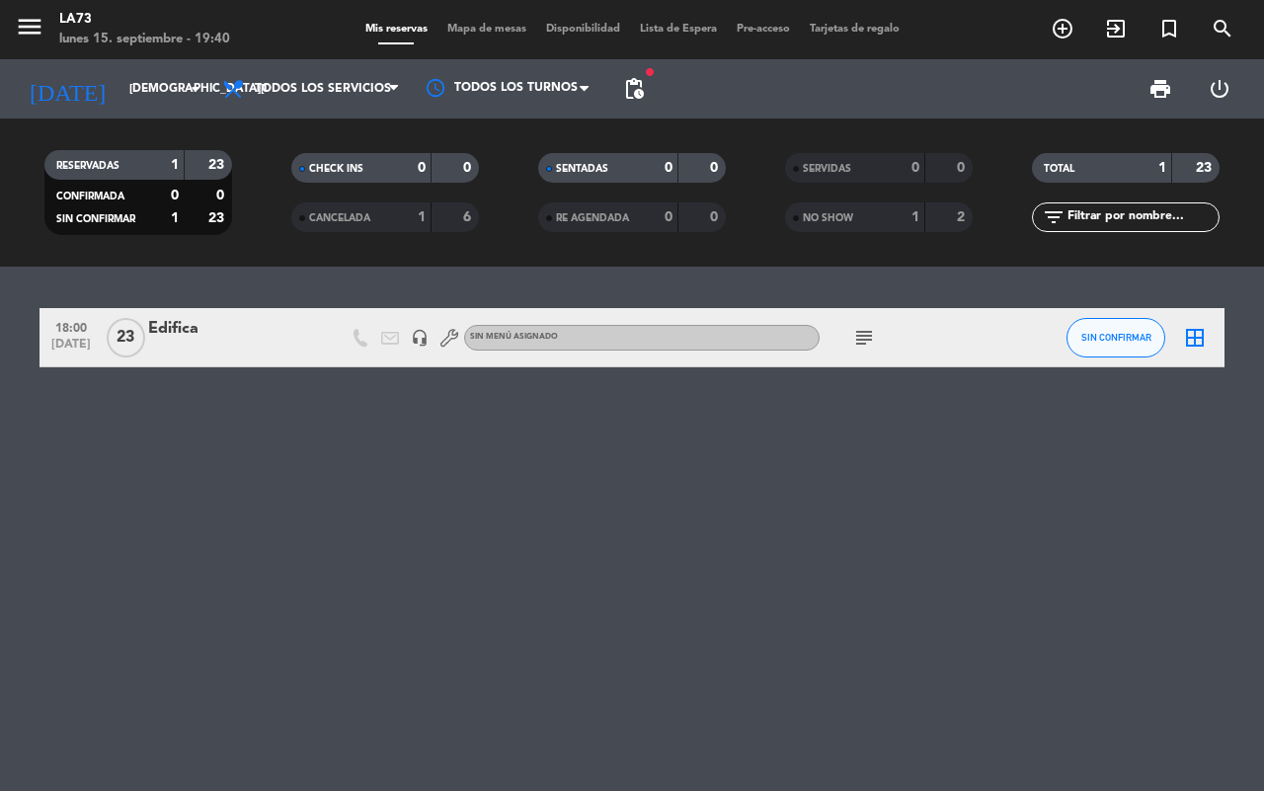
click at [836, 534] on div "18:00 [DATE] Edifica headset_mic Sin menú asignado subject SIN CONFIRMAR border…" at bounding box center [632, 529] width 1264 height 525
click at [930, 648] on div "18:00 [DATE] Edifica headset_mic Sin menú asignado subject SIN CONFIRMAR border…" at bounding box center [632, 529] width 1264 height 525
click at [709, 628] on div "18:00 [DATE] Edifica headset_mic Sin menú asignado subject SIN CONFIRMAR border…" at bounding box center [632, 529] width 1264 height 525
click at [850, 332] on span "subject" at bounding box center [865, 338] width 30 height 24
click at [854, 332] on icon "subject" at bounding box center [865, 338] width 24 height 24
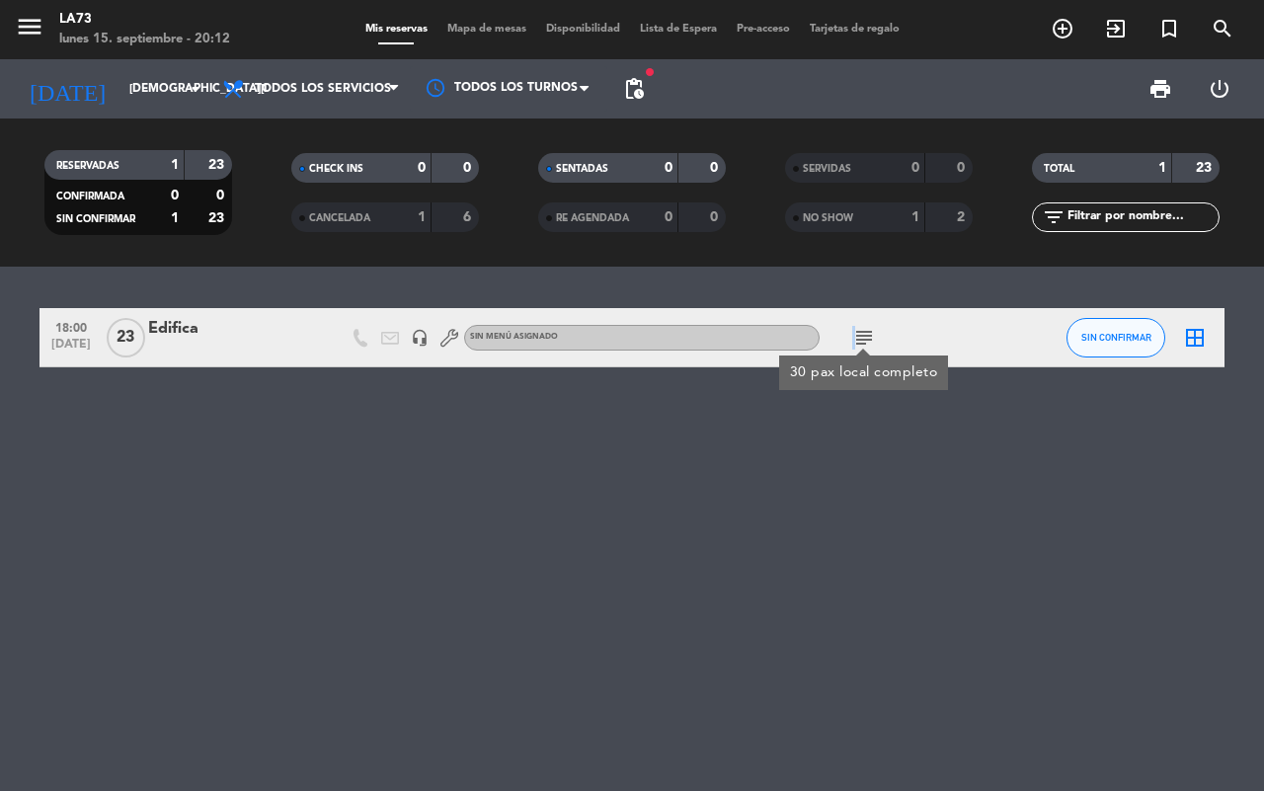
click at [854, 332] on icon "subject" at bounding box center [865, 338] width 24 height 24
click at [857, 331] on icon "subject" at bounding box center [865, 338] width 24 height 24
click at [1123, 550] on div "18:00 [DATE] Edifica headset_mic Sin menú asignado subject 30 pax local complet…" at bounding box center [632, 529] width 1264 height 525
click at [677, 530] on div "18:00 [DATE] Edifica headset_mic Sin menú asignado subject SIN CONFIRMAR border…" at bounding box center [632, 529] width 1264 height 525
click at [711, 540] on div "18:00 [DATE] Edifica headset_mic Sin menú asignado subject SIN CONFIRMAR border…" at bounding box center [632, 529] width 1264 height 525
